Goal: Information Seeking & Learning: Learn about a topic

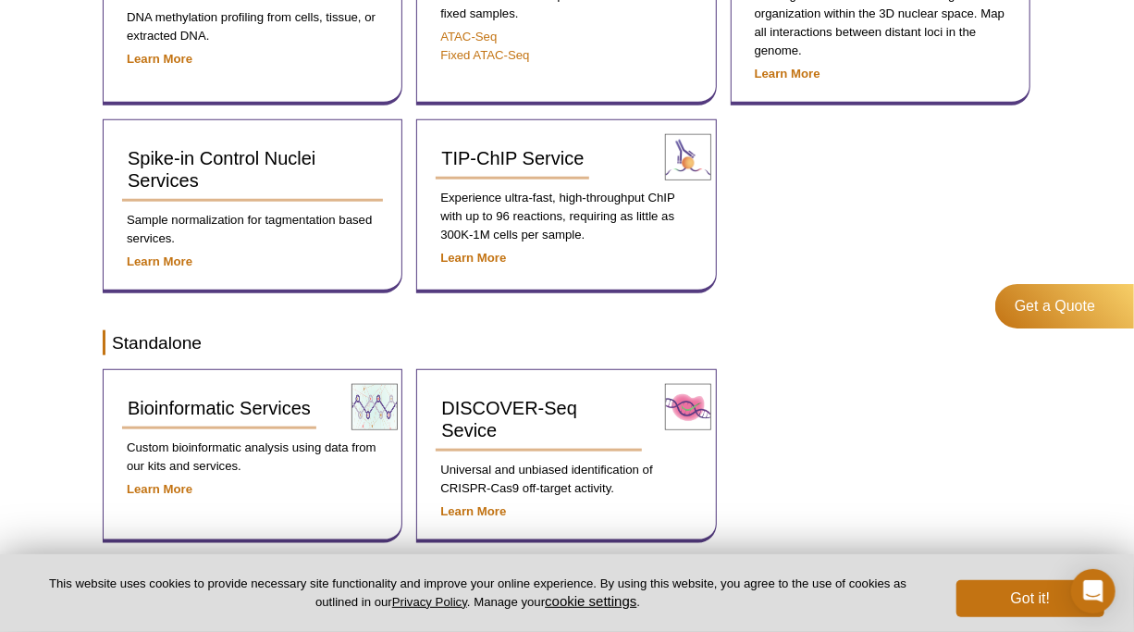
scroll to position [699, 0]
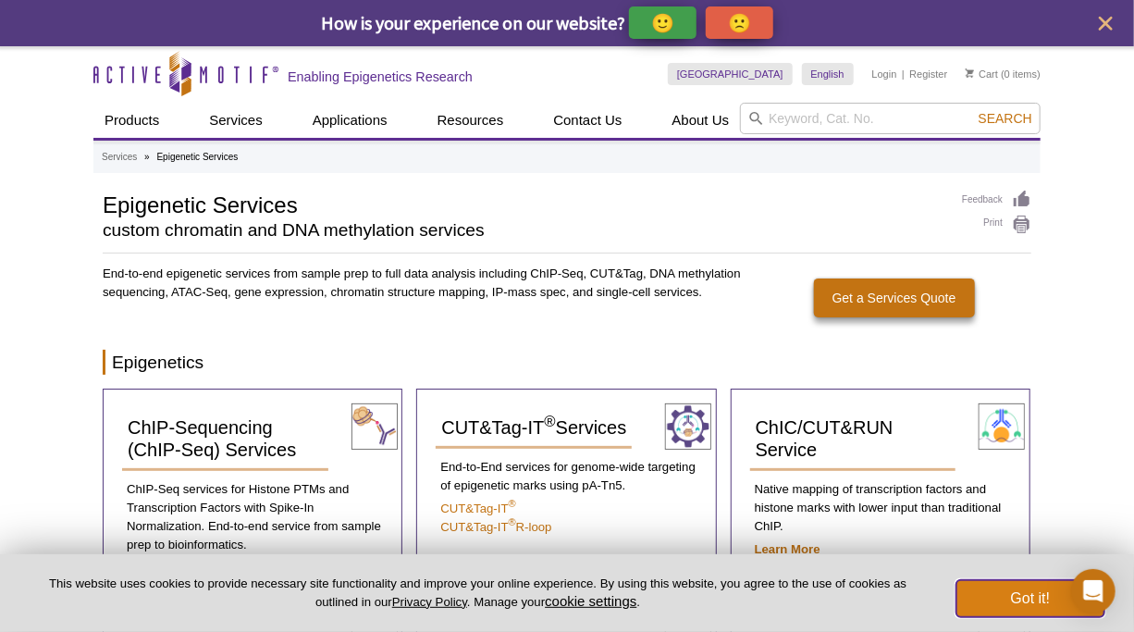
click at [1062, 605] on button "Got it!" at bounding box center [1030, 598] width 148 height 37
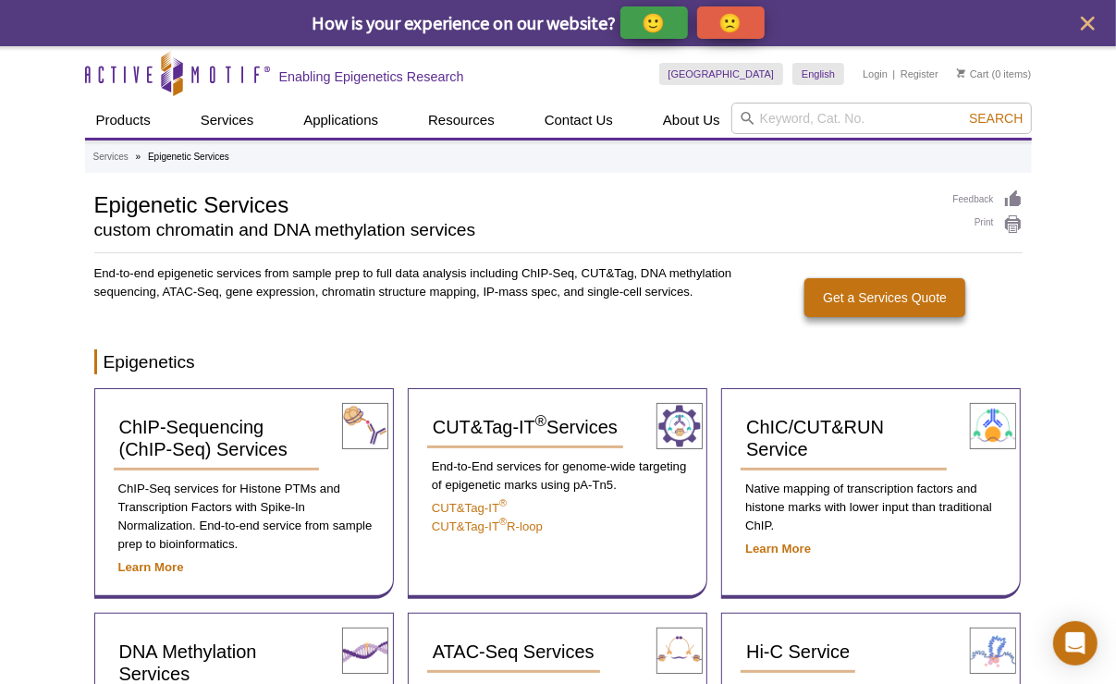
click at [1090, 360] on div "Get a Quote" at bounding box center [1047, 400] width 139 height 185
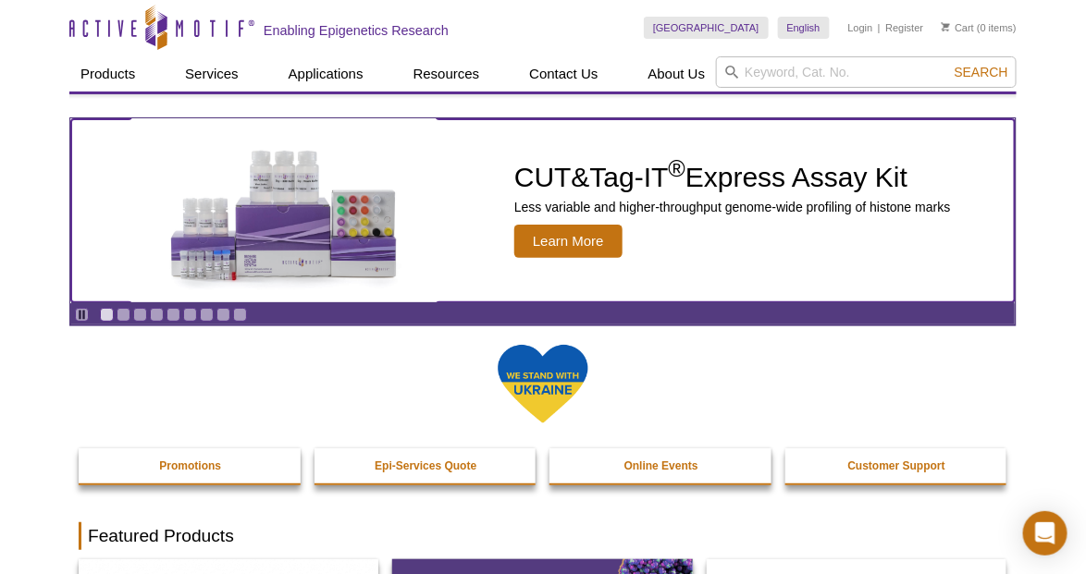
click at [115, 204] on div "CUT&Tag-IT Express Assay Kit" at bounding box center [283, 210] width 425 height 183
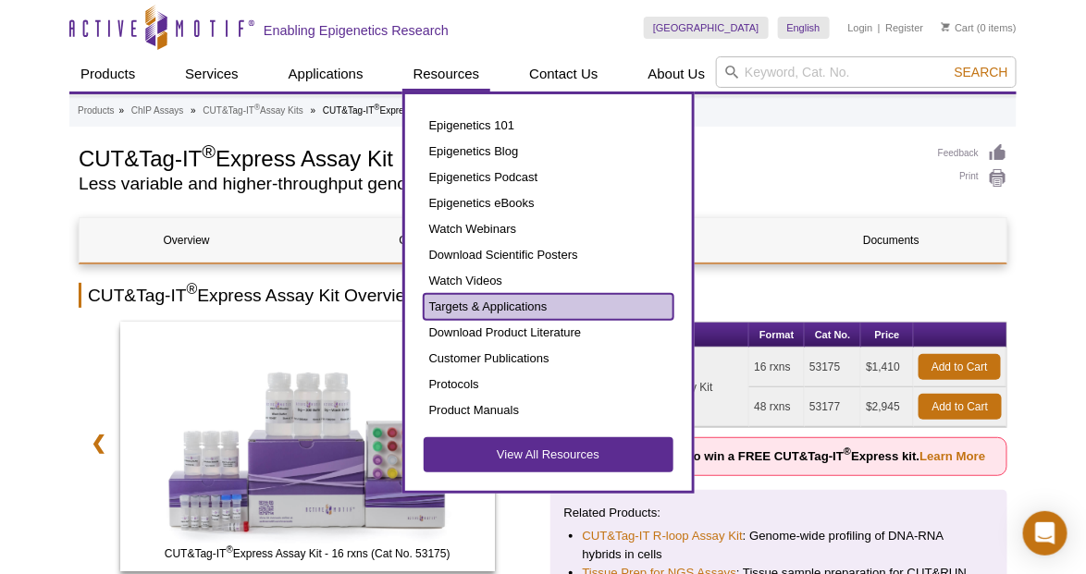
click at [521, 302] on link "Targets & Applications" at bounding box center [549, 307] width 250 height 26
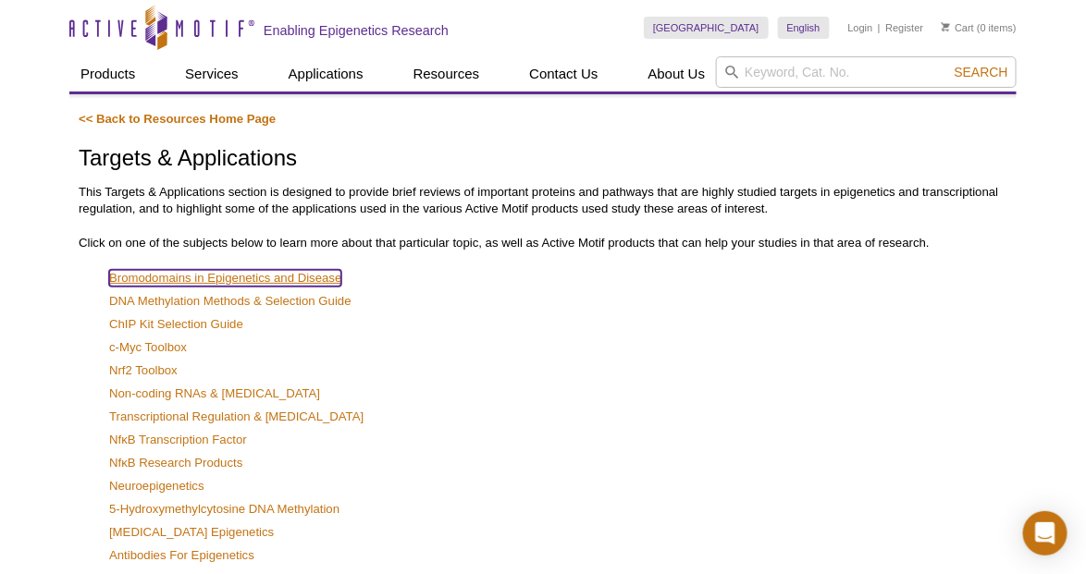
click at [274, 274] on link "Bromodomains in Epigenetics and Disease" at bounding box center [225, 278] width 232 height 17
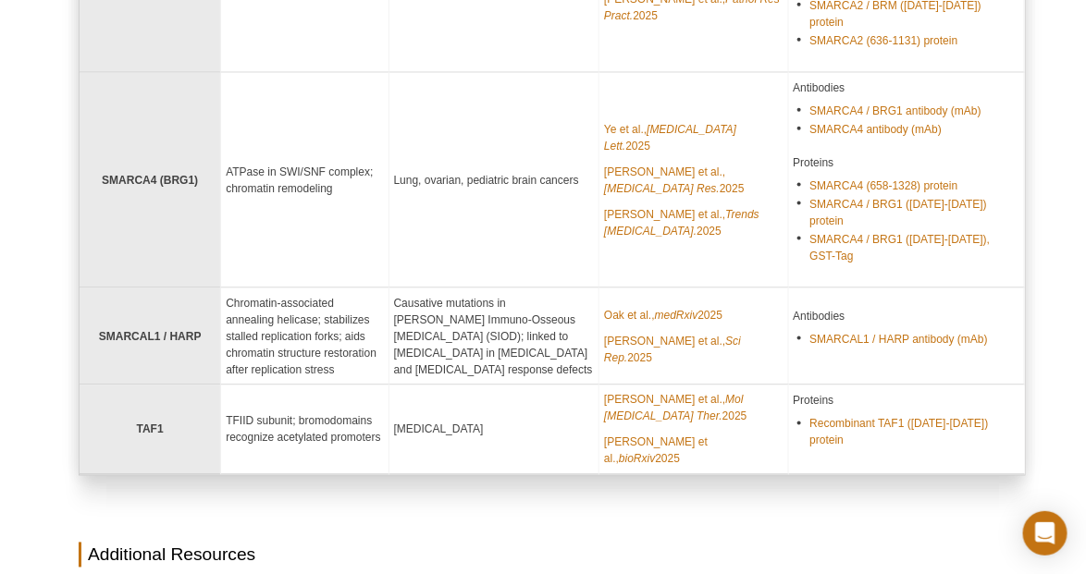
scroll to position [2589, 0]
